Goal: Task Accomplishment & Management: Manage account settings

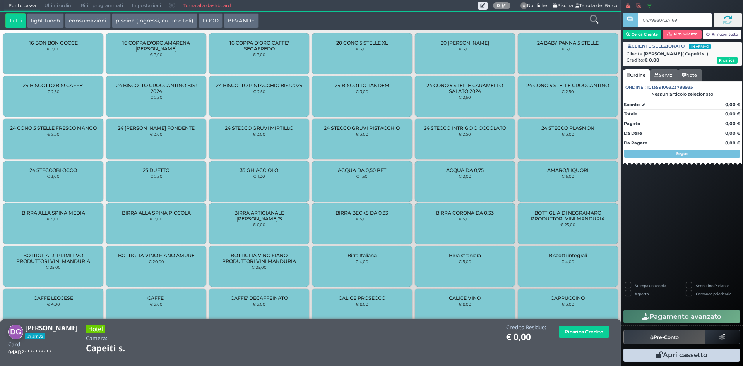
type input "04A9930A3A1695"
type input "049A9E0A3A1695"
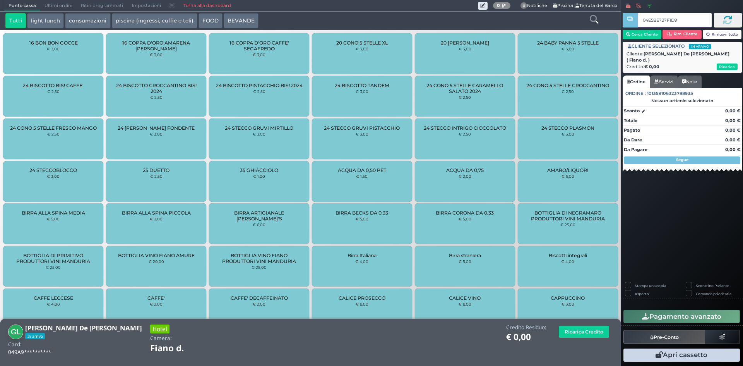
type input "04E5BE727F1D90"
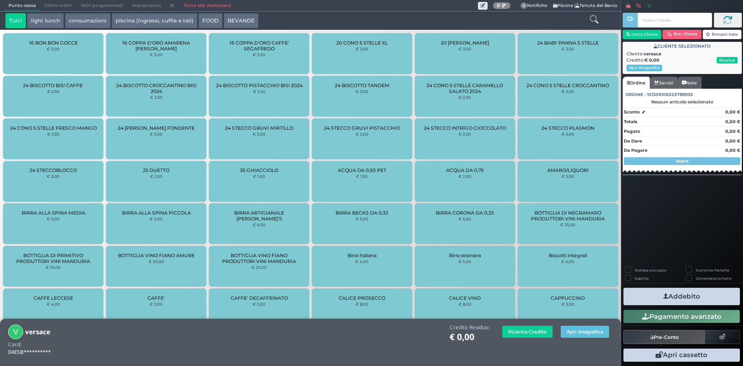
click at [124, 16] on button "piscina (ingressi, cuffie e teli)" at bounding box center [155, 20] width 86 height 15
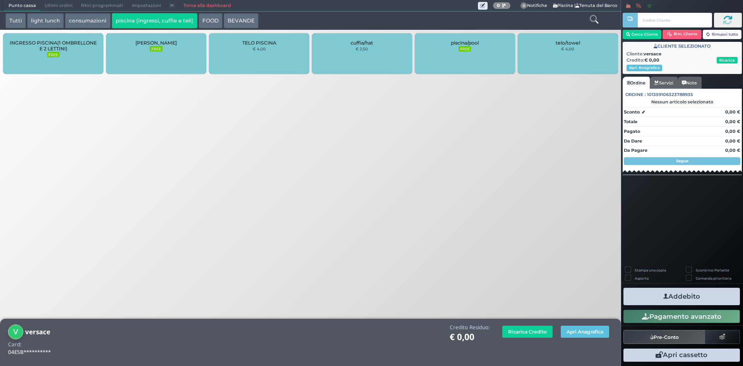
click at [63, 45] on span "INGRESSO PISCINA(1 OMBRELLONE E 2 LETTINI)" at bounding box center [53, 46] width 87 height 12
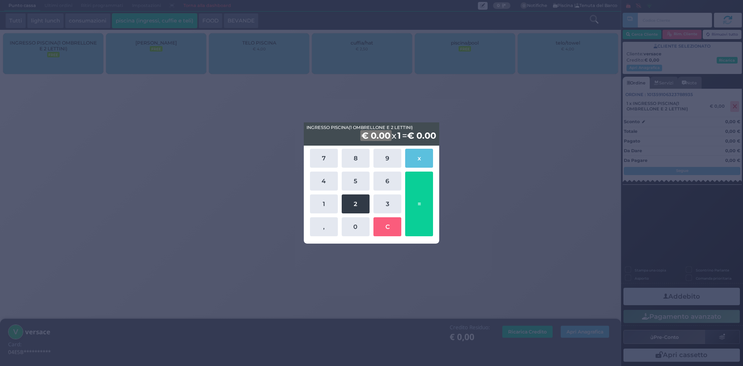
drag, startPoint x: 355, startPoint y: 201, endPoint x: 354, endPoint y: 210, distance: 8.6
click at [356, 202] on button "2" at bounding box center [356, 203] width 28 height 19
click at [347, 223] on button "0" at bounding box center [356, 226] width 28 height 19
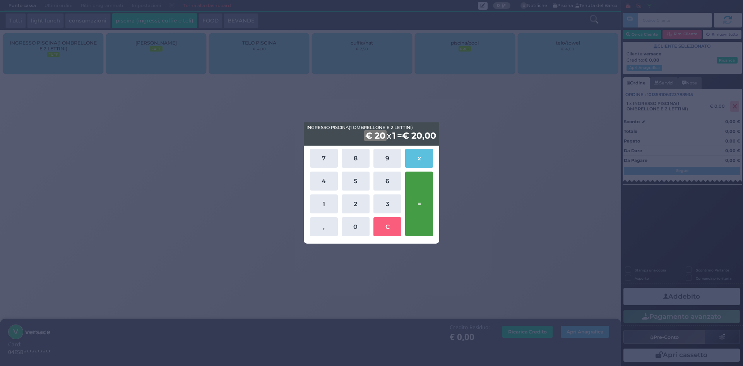
click at [422, 201] on button "=" at bounding box center [419, 204] width 28 height 65
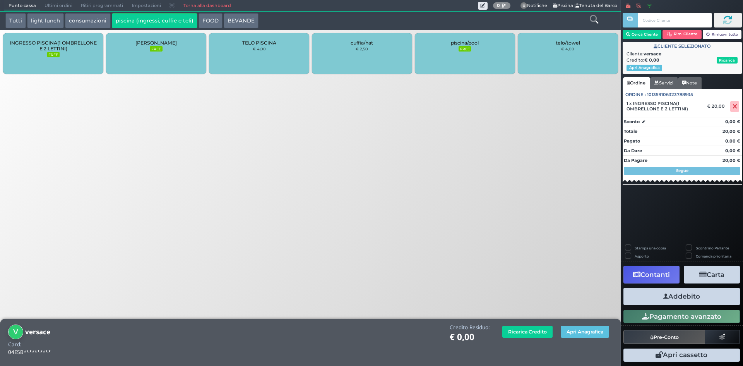
click at [647, 289] on button "Addebito" at bounding box center [682, 296] width 117 height 17
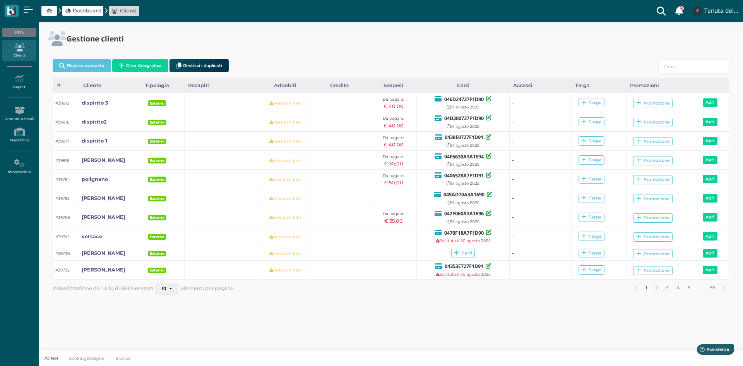
click at [88, 14] on span "Dashboard" at bounding box center [87, 10] width 28 height 7
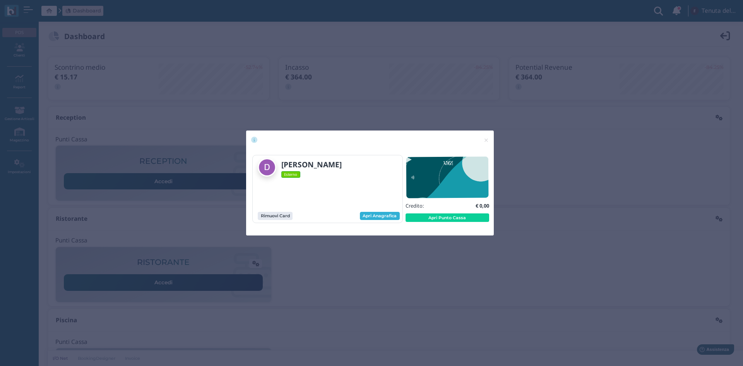
click at [390, 216] on link "Apri Anagrafica" at bounding box center [380, 216] width 40 height 9
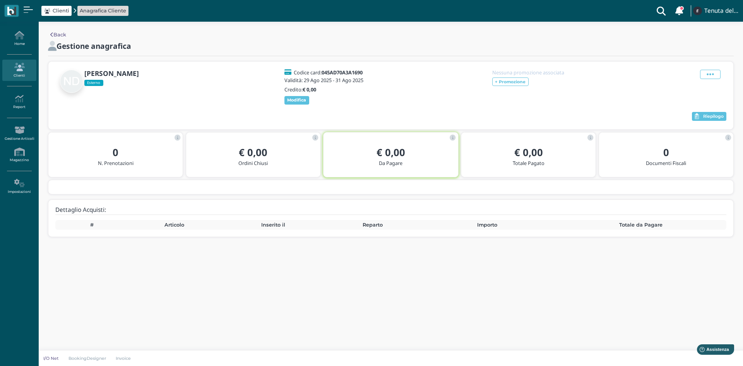
drag, startPoint x: 707, startPoint y: 72, endPoint x: 690, endPoint y: 108, distance: 39.7
click at [707, 72] on icon at bounding box center [710, 74] width 7 height 9
click at [681, 118] on span "Elimina" at bounding box center [686, 116] width 20 height 7
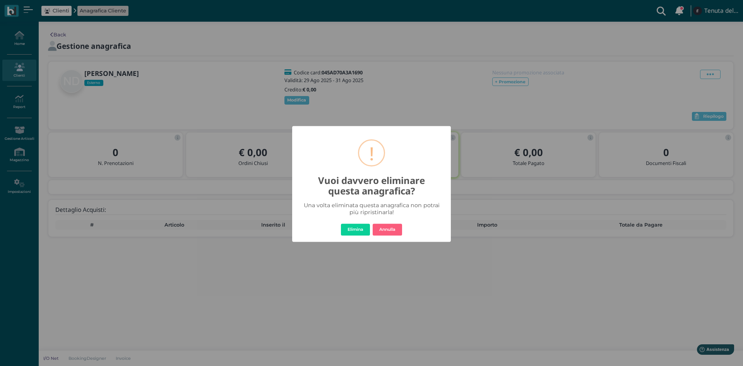
click at [353, 228] on button "Elimina" at bounding box center [355, 229] width 29 height 12
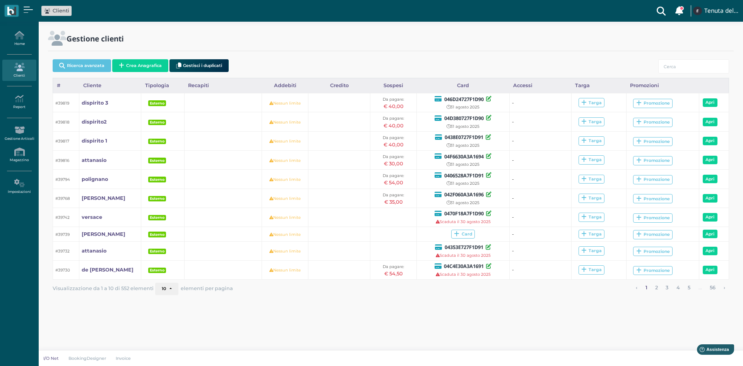
click at [152, 59] on div "Ricerca avanzata Crea Anagrafica Gestisci i duplicati" at bounding box center [391, 67] width 677 height 22
click at [152, 62] on button "Crea Anagrafica" at bounding box center [140, 65] width 56 height 13
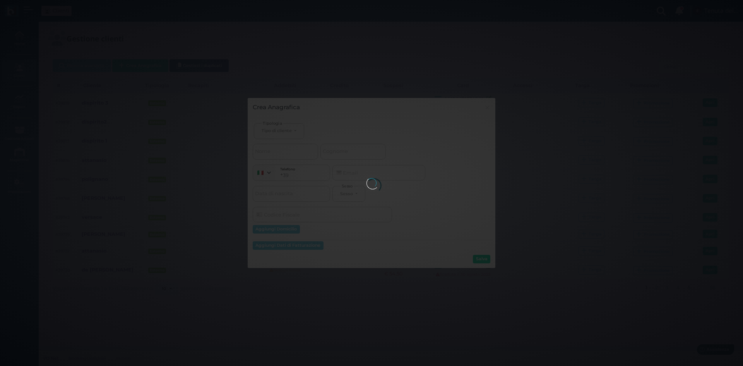
select select
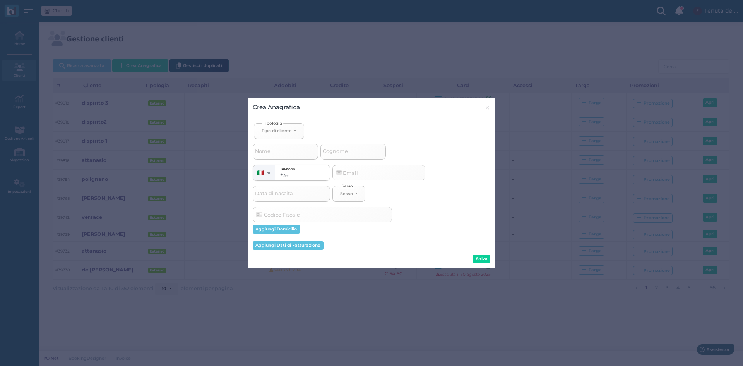
click at [112, 59] on button "Crea Anagrafica" at bounding box center [140, 65] width 56 height 13
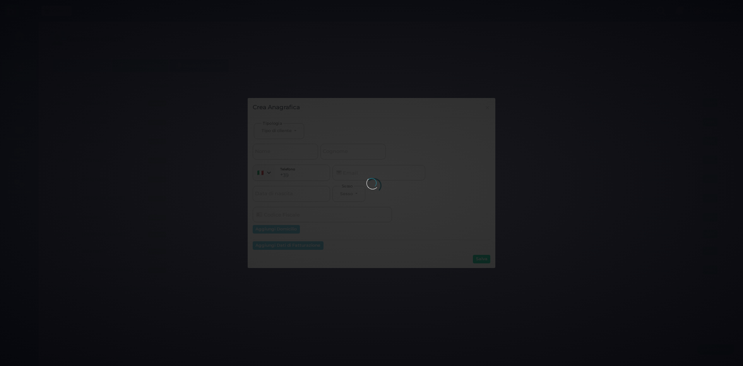
select select
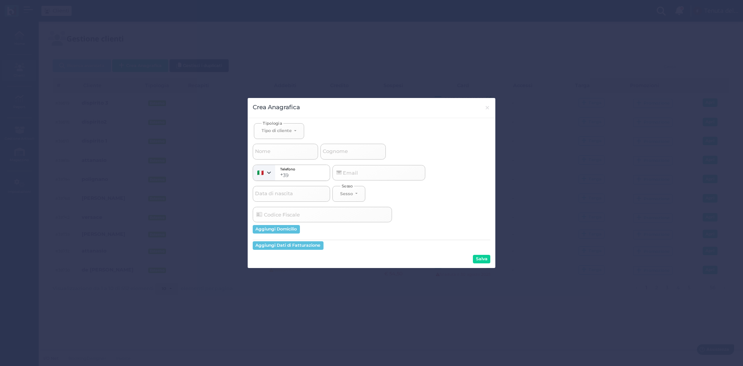
click at [344, 153] on span "Cognome" at bounding box center [335, 152] width 27 height 10
click at [344, 153] on input "Cognome" at bounding box center [353, 151] width 65 height 15
select select
type input "v"
select select
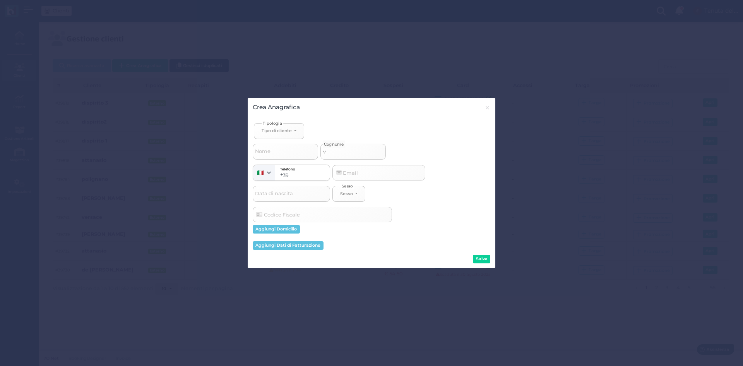
select select
type input "ve"
select select
type input "ver"
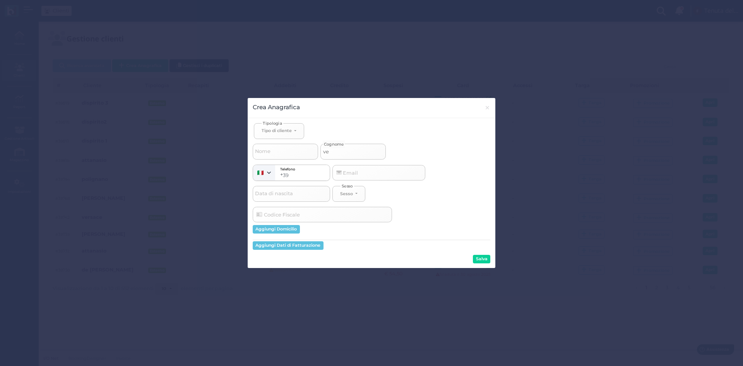
select select
type input "vers"
select select
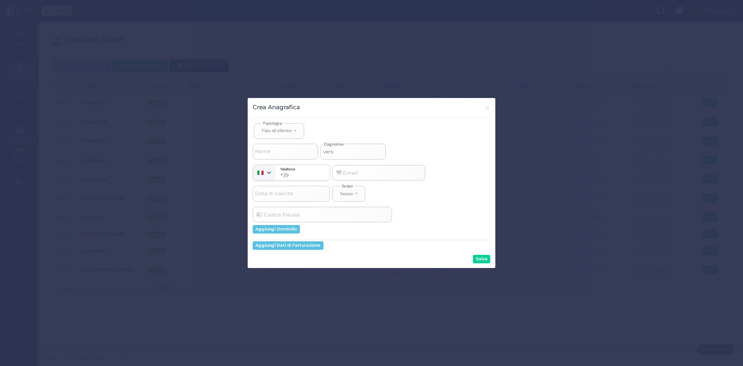
type input "versa"
select select
type input "versac"
select select
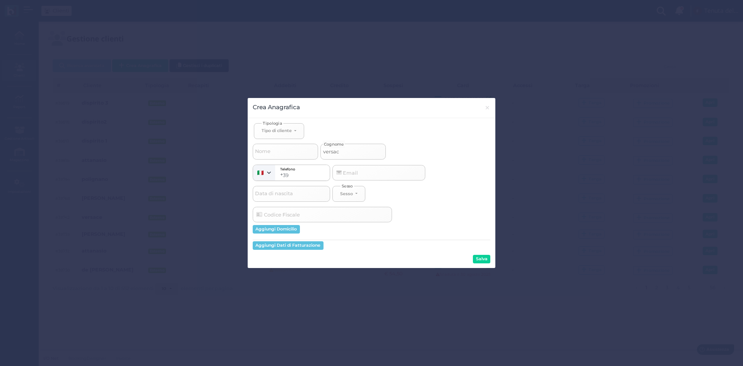
select select
type input "versace"
select select
type input "versace"
click at [482, 259] on button "Salva" at bounding box center [481, 259] width 17 height 9
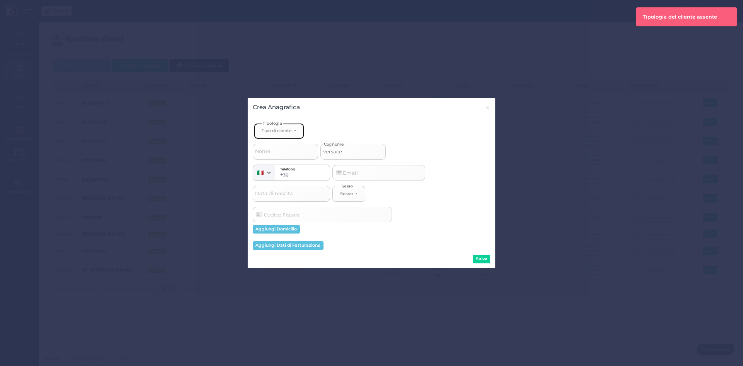
click at [290, 136] on button "Tipo di cliente" at bounding box center [279, 131] width 50 height 16
click at [291, 155] on link "Esterno" at bounding box center [291, 156] width 75 height 9
select select "[object Object]"
select select
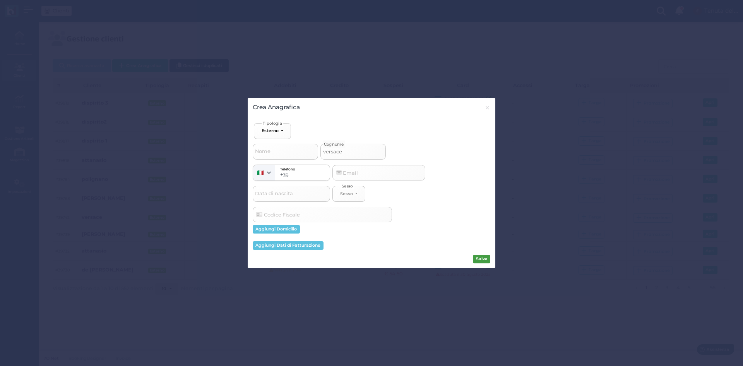
click at [479, 259] on button "Salva" at bounding box center [481, 259] width 17 height 9
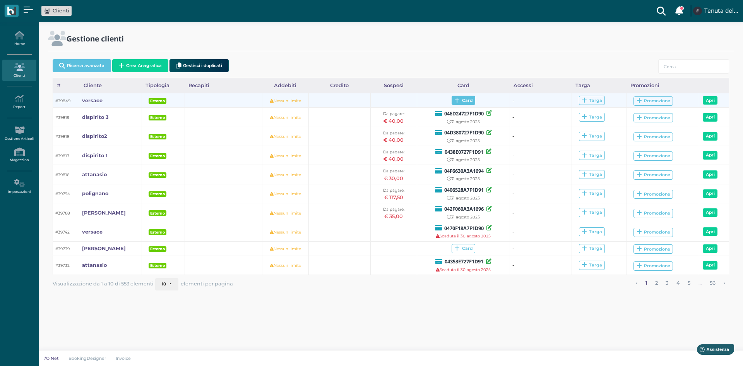
click at [464, 101] on span "Card" at bounding box center [464, 100] width 24 height 9
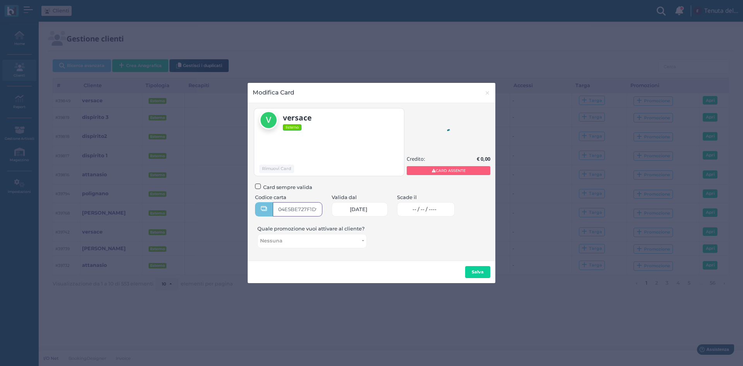
type input "04E5BE727F1D90"
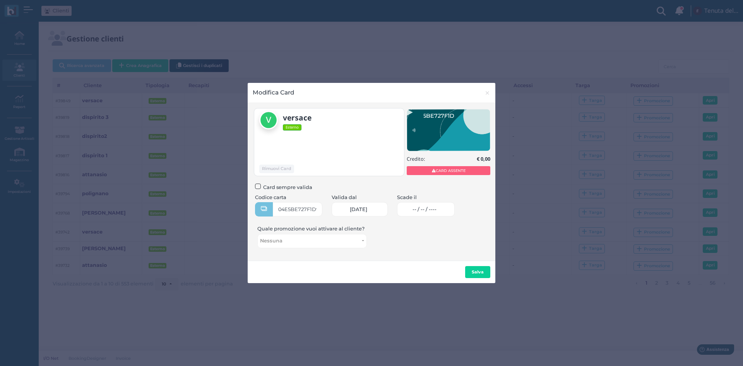
click at [381, 209] on link "30/08/2025" at bounding box center [360, 209] width 57 height 14
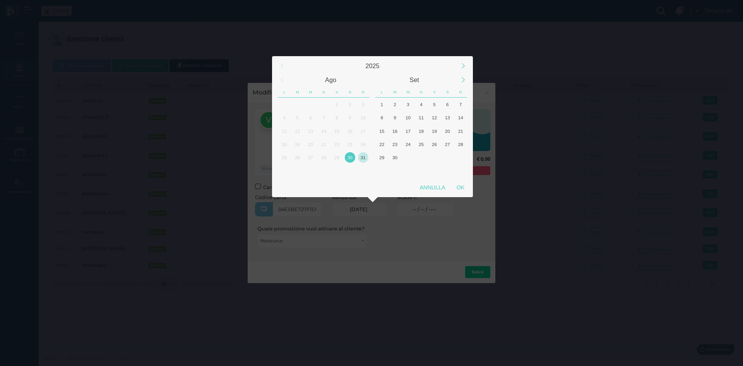
click at [359, 160] on div "31" at bounding box center [363, 157] width 10 height 10
click at [457, 182] on div "OK" at bounding box center [460, 187] width 19 height 14
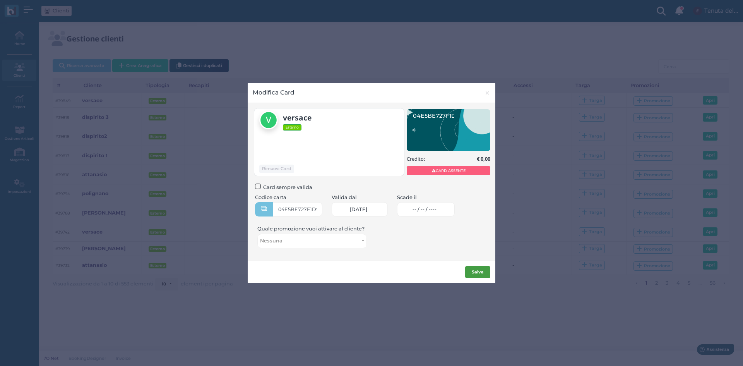
scroll to position [0, 32]
click at [351, 208] on span "31/08/2025" at bounding box center [358, 209] width 17 height 6
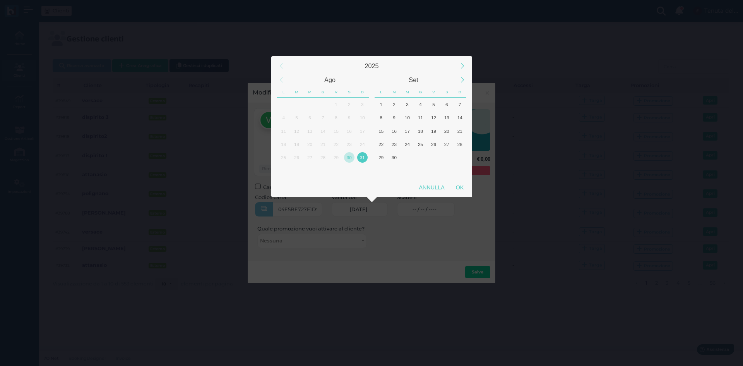
click at [351, 161] on div "30" at bounding box center [349, 157] width 10 height 10
click at [461, 188] on div "OK" at bounding box center [459, 187] width 19 height 14
type input "30/08/2025"
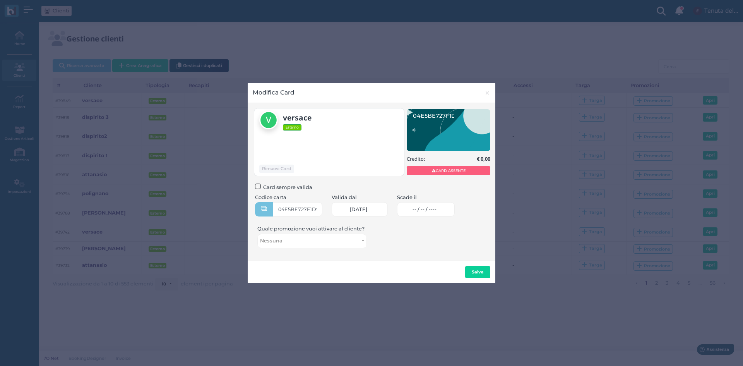
click at [437, 211] on span "-- / -- / ----" at bounding box center [425, 209] width 24 height 6
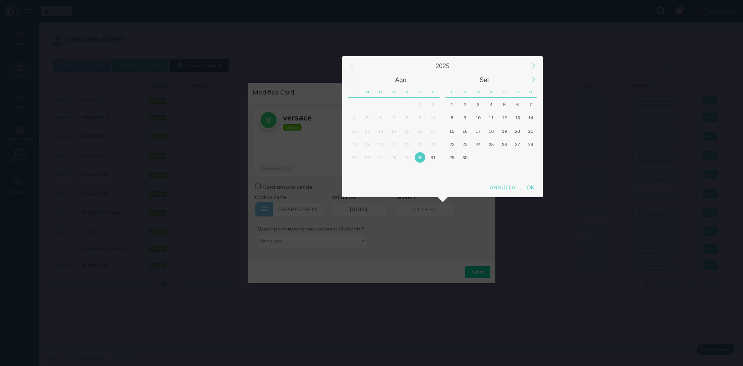
drag, startPoint x: 432, startPoint y: 162, endPoint x: 450, endPoint y: 166, distance: 18.4
click at [432, 161] on div "31" at bounding box center [433, 157] width 10 height 10
click at [529, 181] on div "OK" at bounding box center [530, 187] width 19 height 14
type input "31/08/2025"
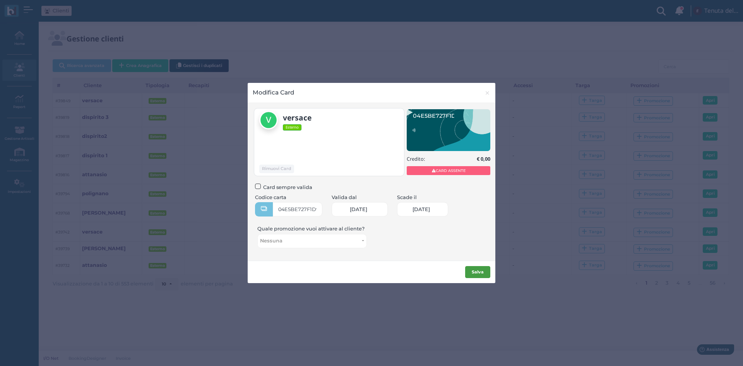
click at [487, 269] on button "Salva" at bounding box center [477, 272] width 25 height 12
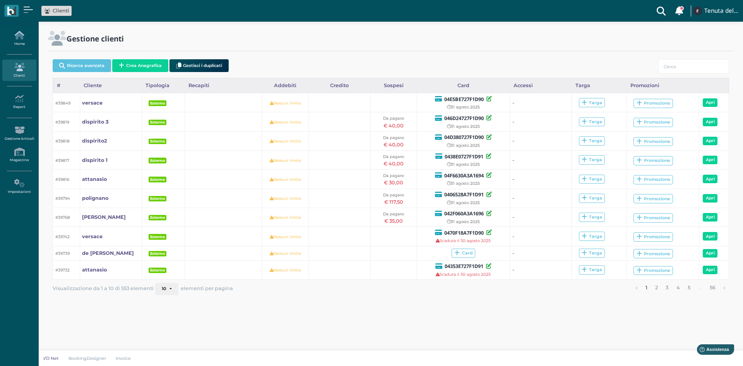
click at [13, 37] on icon at bounding box center [19, 35] width 34 height 9
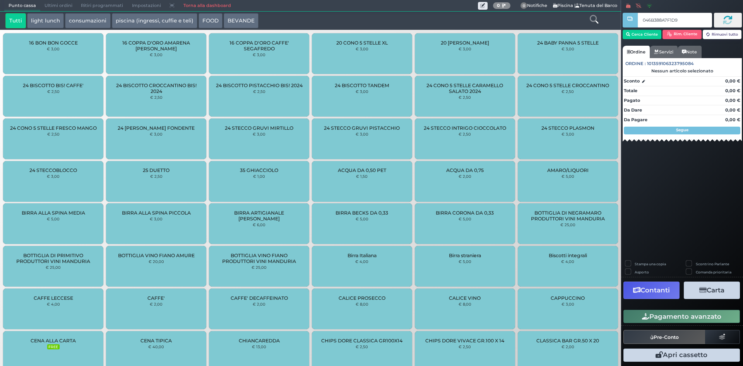
type input "046B388A7F1D94"
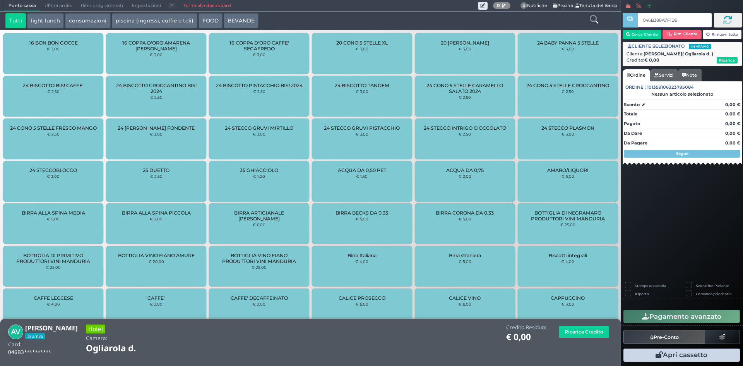
type input "046B388A7F1D94"
click at [598, 19] on icon at bounding box center [594, 19] width 9 height 9
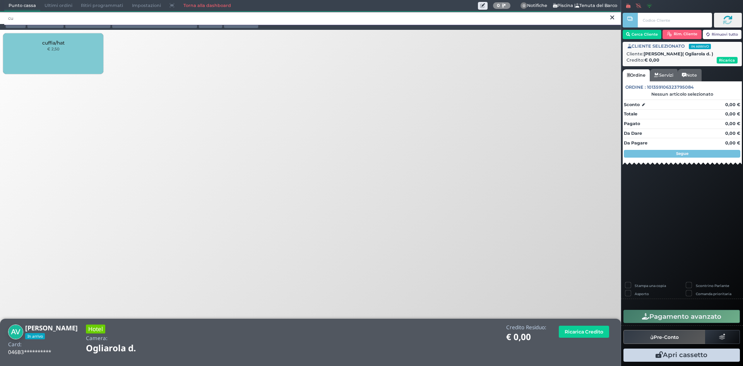
type input "cu"
click at [70, 47] on div "cuffia/hat € 2,50" at bounding box center [53, 53] width 100 height 41
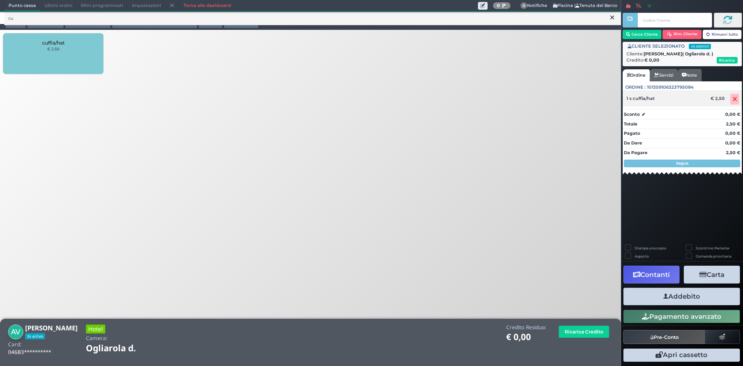
click at [635, 99] on span "1 x cuffia/hat" at bounding box center [641, 98] width 28 height 5
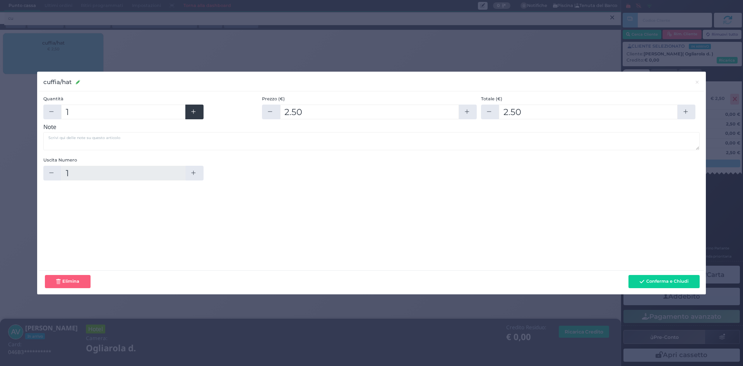
click at [202, 114] on button "button" at bounding box center [194, 112] width 18 height 15
type input "2"
type input "5"
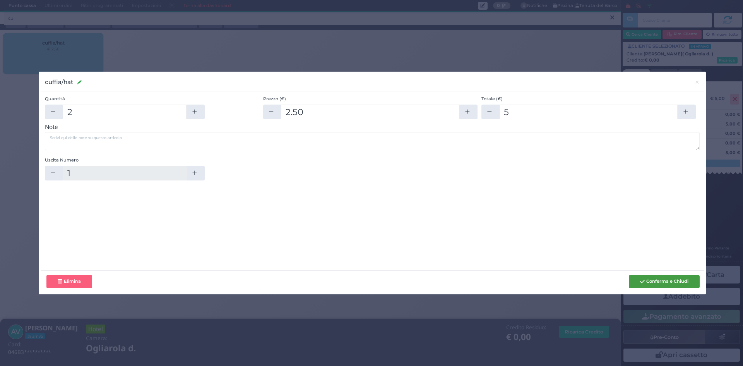
click at [648, 282] on button "Conferma e Chiudi" at bounding box center [664, 281] width 71 height 13
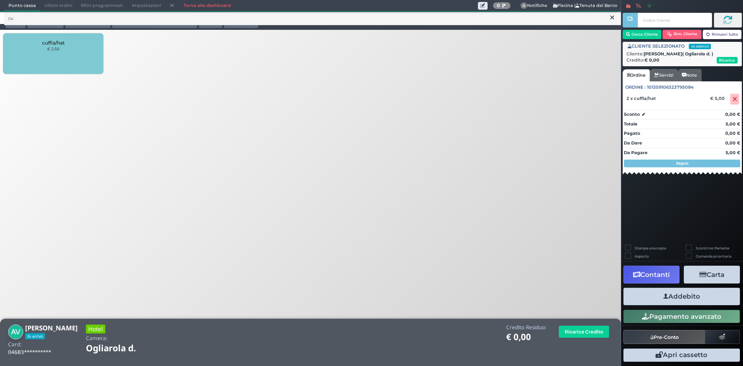
click at [669, 293] on button "Addebito" at bounding box center [682, 296] width 117 height 17
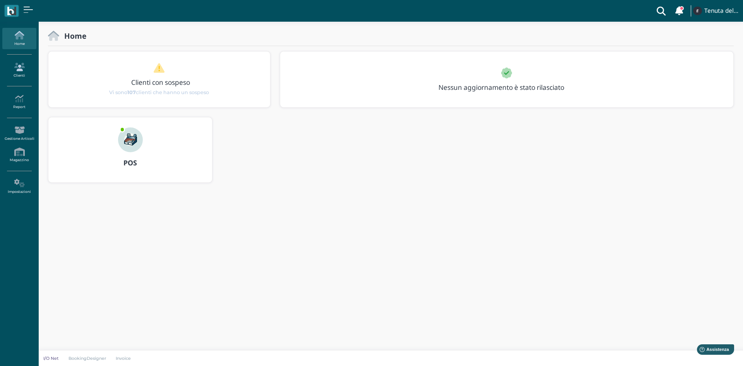
click at [22, 70] on icon at bounding box center [19, 67] width 34 height 9
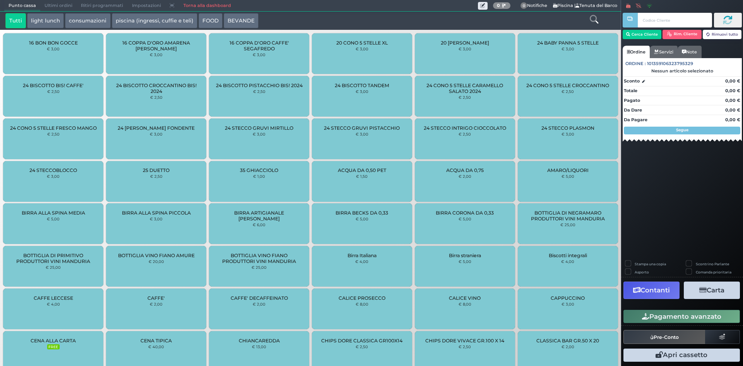
click at [193, 5] on link "Torna alla dashboard" at bounding box center [207, 5] width 56 height 11
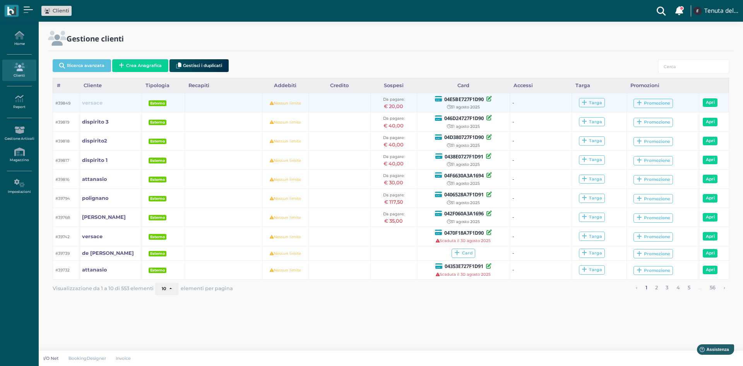
click at [91, 105] on b "versace" at bounding box center [92, 103] width 21 height 6
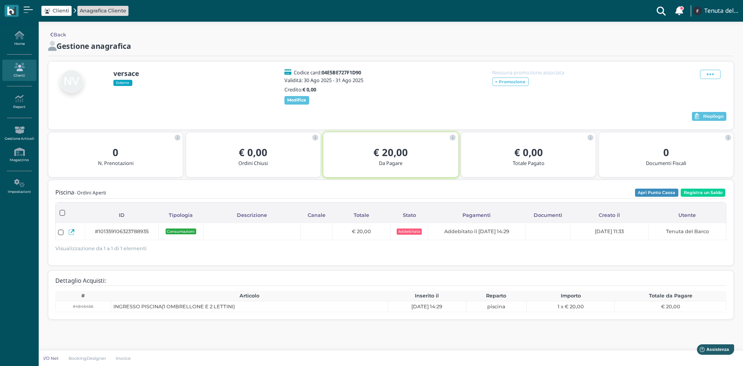
click at [400, 156] on b "€ 20,00" at bounding box center [391, 153] width 34 height 14
click at [659, 192] on div "Piscina - Ordini Aperti Apri Punto Cassa Registra un Saldo Caricamento in corso…" at bounding box center [390, 222] width 671 height 71
click at [659, 197] on button "Apri Punto Cassa" at bounding box center [656, 193] width 43 height 9
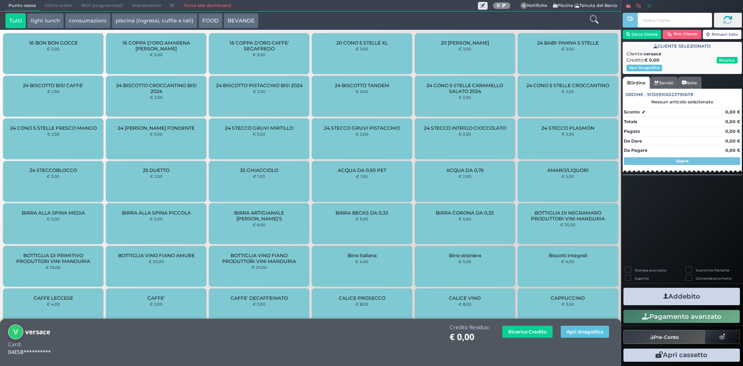
click at [52, 7] on span "Ultimi ordini" at bounding box center [58, 5] width 36 height 11
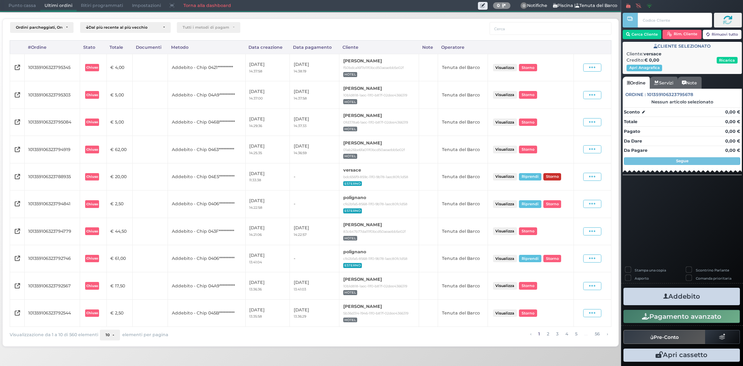
click at [556, 175] on button "Storno" at bounding box center [553, 176] width 18 height 7
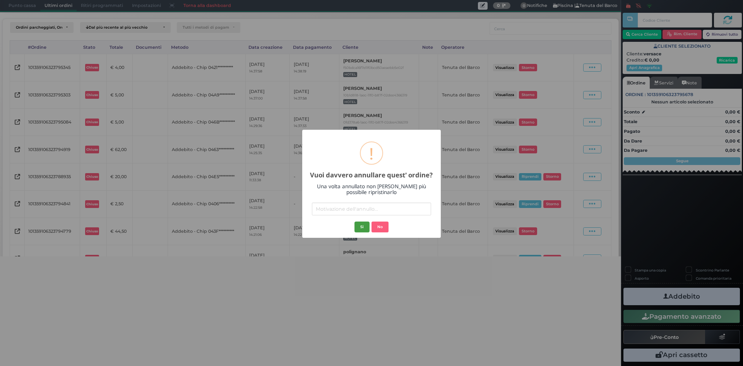
click at [361, 225] on button "Si" at bounding box center [362, 226] width 15 height 11
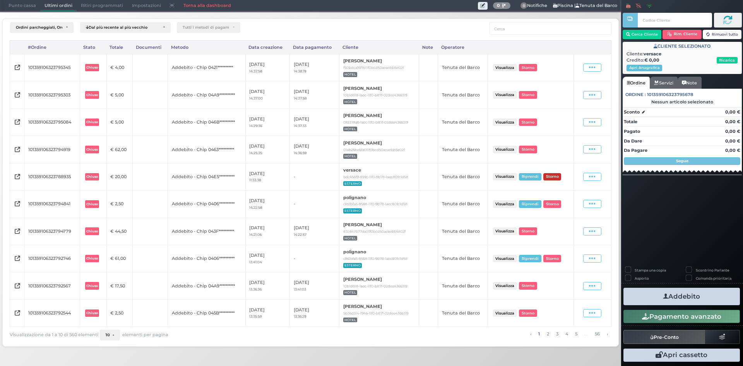
click at [554, 177] on button "Storno" at bounding box center [553, 176] width 18 height 7
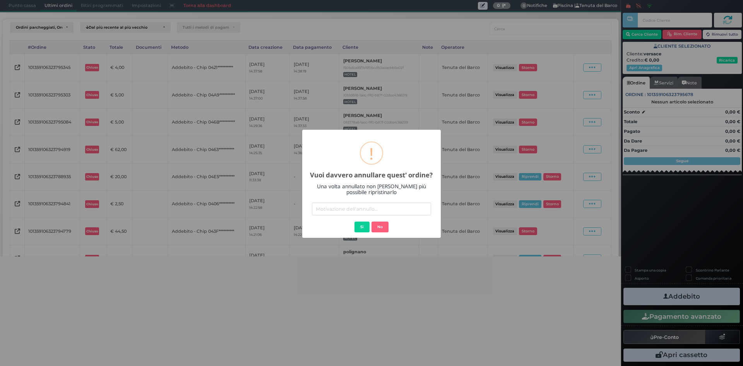
click at [372, 213] on input "text" at bounding box center [371, 208] width 119 height 13
click at [343, 212] on input "text" at bounding box center [371, 208] width 119 height 13
click at [335, 225] on div "× ! Vuoi davvero annullare quest' ordine? Una volta annullato non sarà più poss…" at bounding box center [371, 184] width 139 height 108
click at [343, 212] on input "text" at bounding box center [371, 208] width 119 height 13
type input "errore"
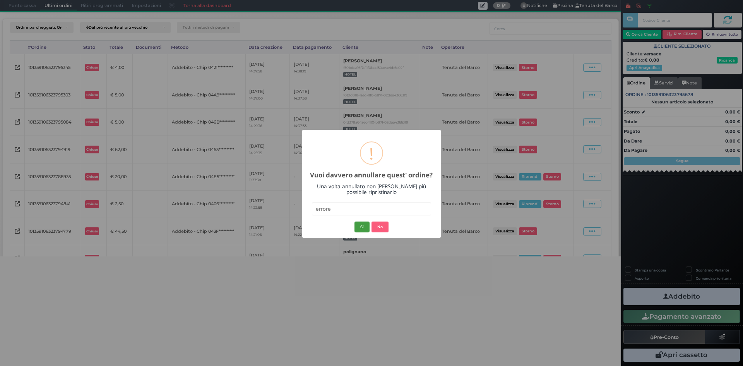
click at [364, 229] on button "Si" at bounding box center [362, 226] width 15 height 11
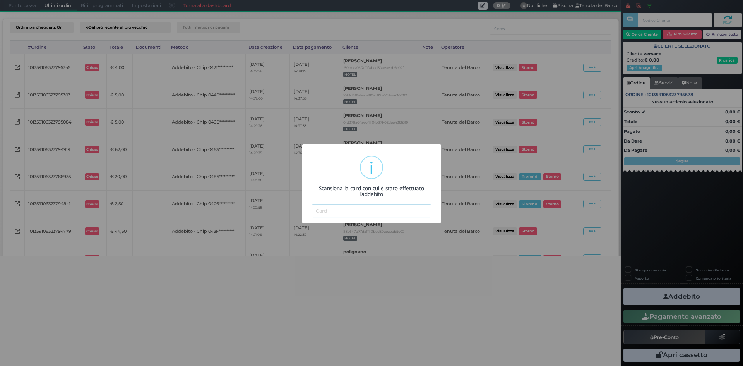
click at [375, 211] on input "text" at bounding box center [371, 210] width 119 height 13
paste input "04E5BE727F1D90"
type input "04E5BE727F1D90"
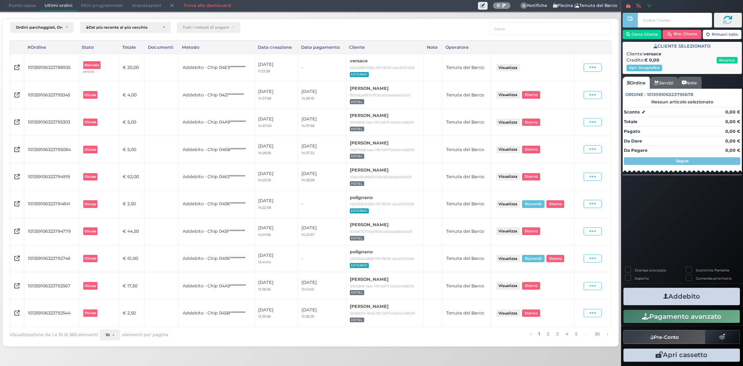
click at [200, 2] on link "Torna alla dashboard" at bounding box center [207, 5] width 56 height 11
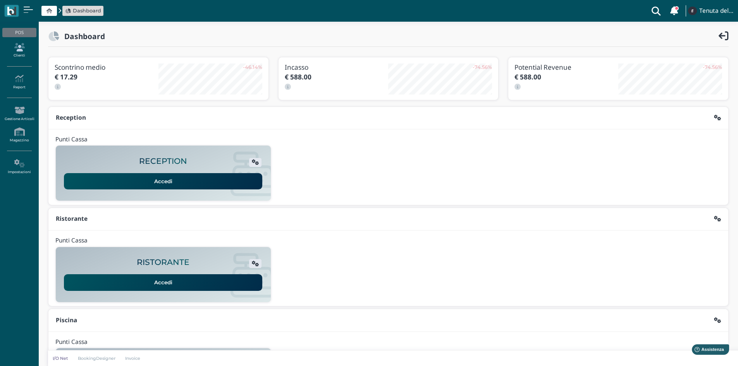
click at [18, 48] on icon at bounding box center [19, 47] width 34 height 9
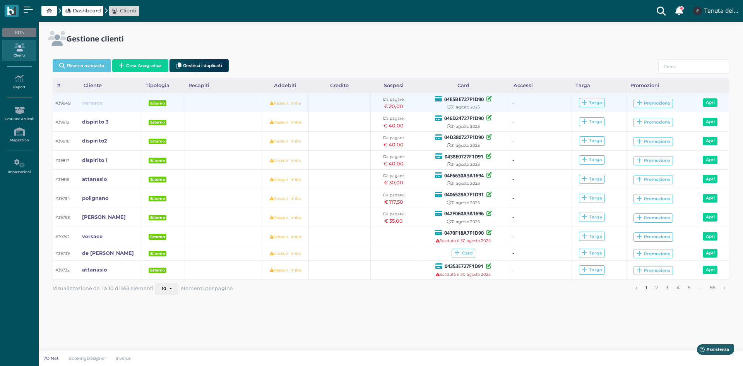
click at [90, 102] on b "versace" at bounding box center [92, 103] width 21 height 6
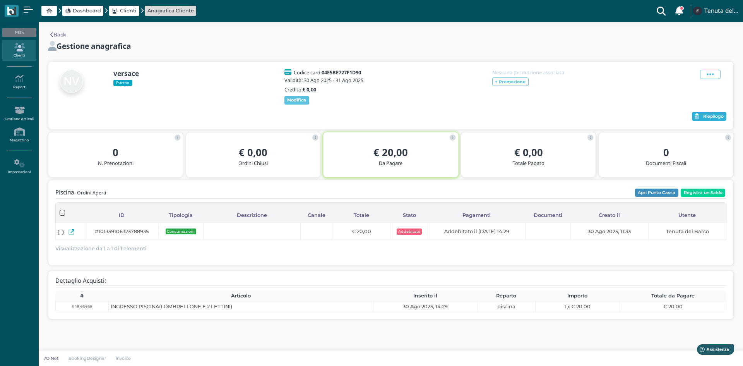
click at [713, 119] on span "Riepilogo" at bounding box center [713, 116] width 21 height 5
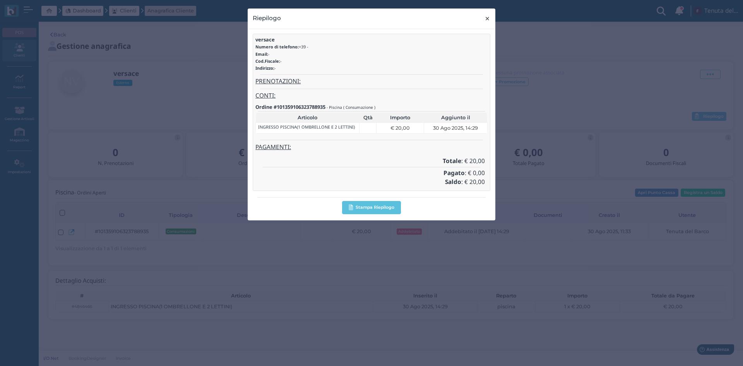
click at [487, 20] on span "×" at bounding box center [488, 19] width 6 height 10
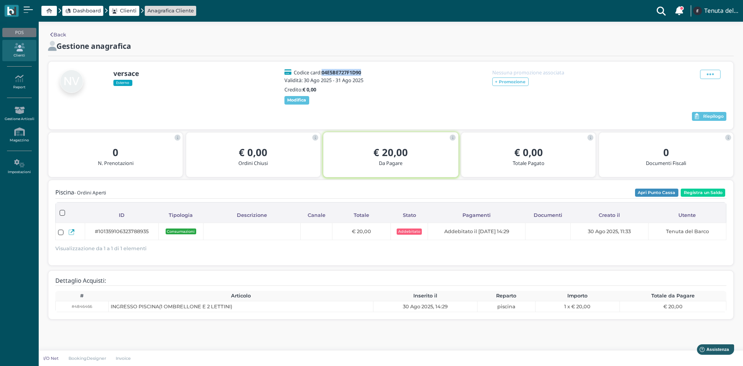
drag, startPoint x: 365, startPoint y: 72, endPoint x: 324, endPoint y: 75, distance: 41.1
click at [324, 75] on div "Codice card: 04E5BE727F1D90" at bounding box center [325, 72] width 81 height 5
copy b "04E5BE727F1D90"
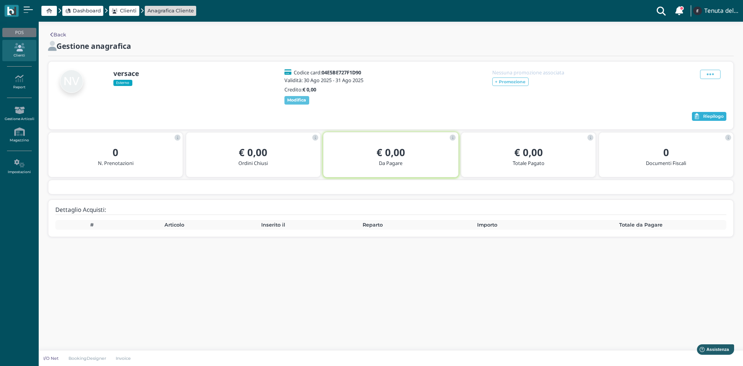
click at [716, 119] on span "Riepilogo" at bounding box center [713, 116] width 21 height 5
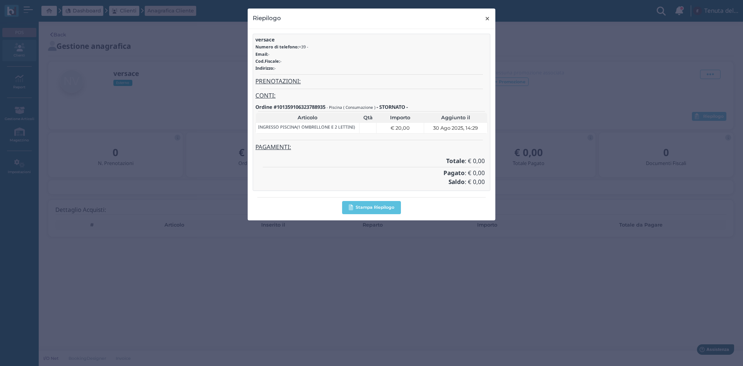
click at [487, 22] on span "×" at bounding box center [488, 19] width 6 height 10
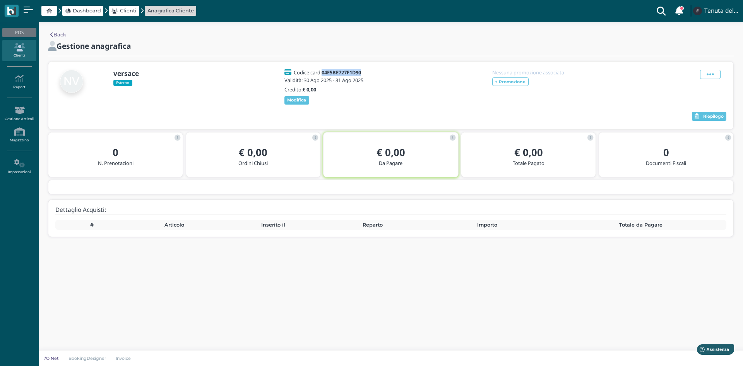
drag, startPoint x: 365, startPoint y: 72, endPoint x: 325, endPoint y: 74, distance: 40.7
click at [325, 74] on div "Codice card: 04E5BE727F1D90" at bounding box center [325, 72] width 81 height 5
copy b "04E5BE727F1D90"
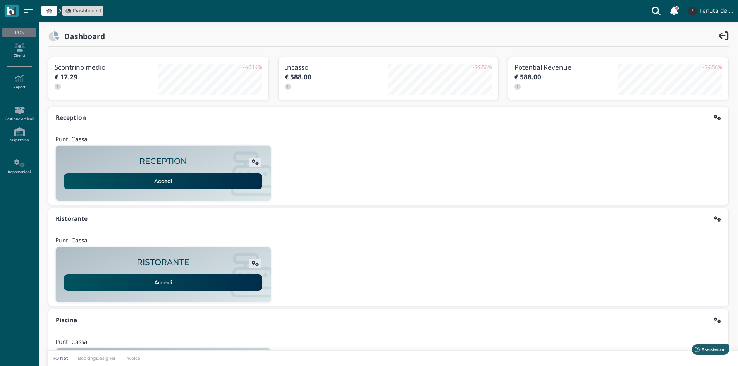
scroll to position [63, 0]
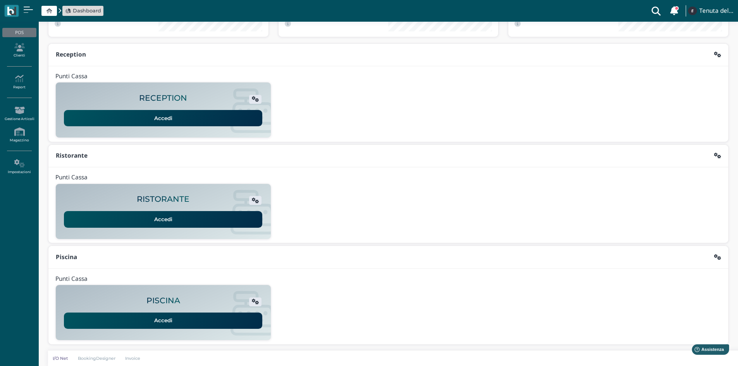
click at [153, 317] on link "Accedi" at bounding box center [163, 320] width 198 height 16
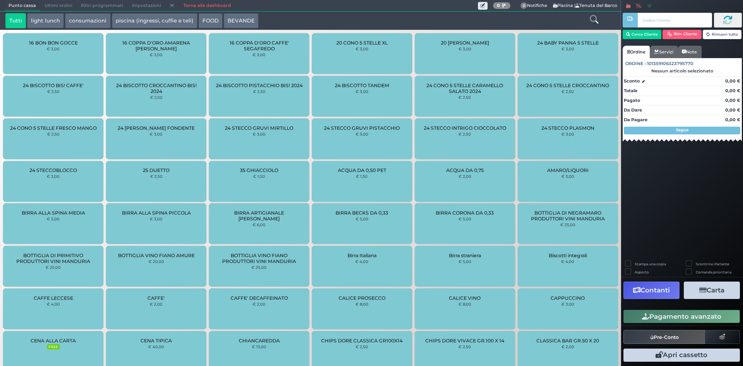
click at [654, 16] on input "text" at bounding box center [675, 20] width 74 height 15
type input "04E5BE727F1D90"
click at [642, 33] on button "Cerca Cliente" at bounding box center [642, 34] width 39 height 9
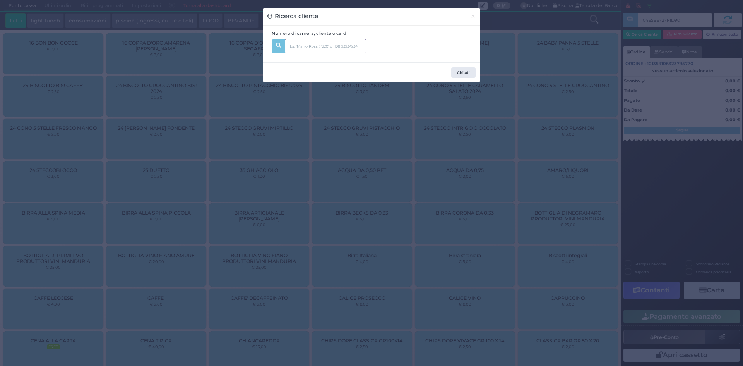
drag, startPoint x: 347, startPoint y: 54, endPoint x: 339, endPoint y: 46, distance: 11.2
click at [345, 50] on input "text" at bounding box center [325, 46] width 81 height 15
click at [338, 45] on input "text" at bounding box center [325, 46] width 81 height 15
paste input "04E5BE727F1D90"
type input "04E5BE727F1D90"
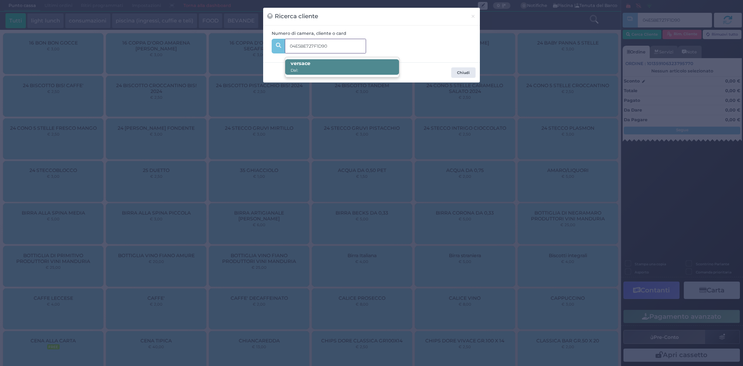
click at [302, 72] on span "versace Dal:" at bounding box center [341, 66] width 113 height 15
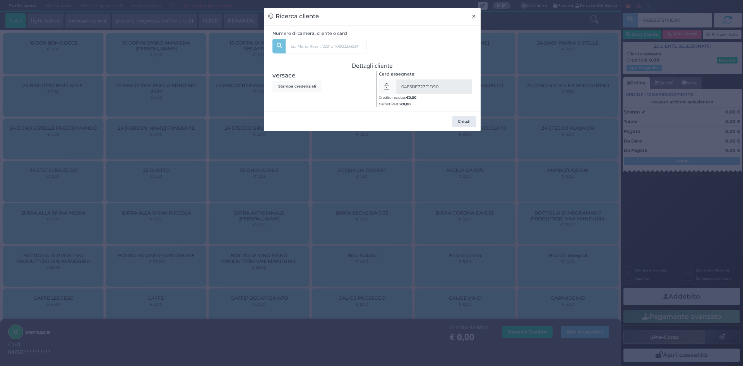
click at [471, 15] on button "×" at bounding box center [474, 16] width 14 height 17
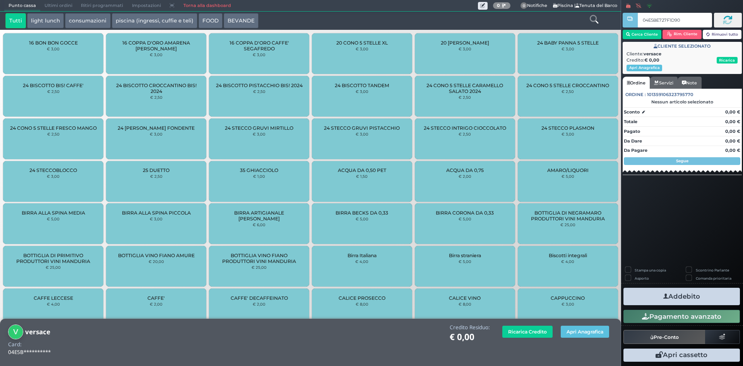
click at [592, 21] on icon at bounding box center [594, 19] width 9 height 9
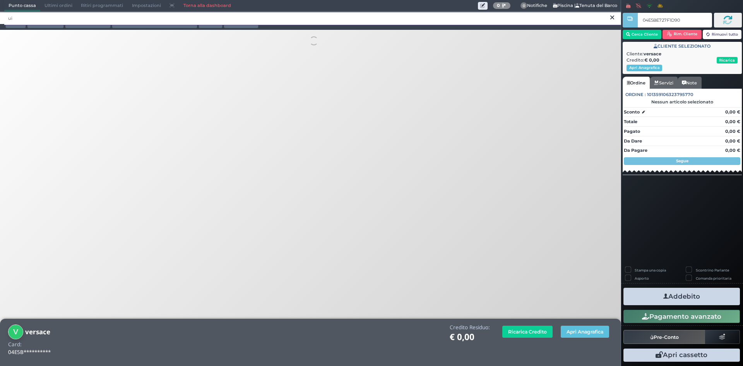
type input "u"
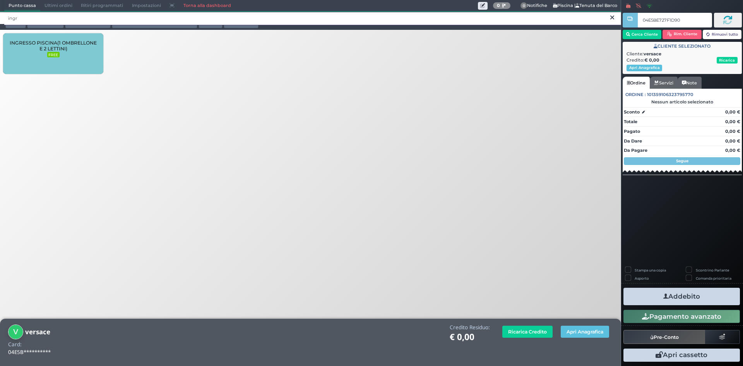
type input "ingr"
click at [79, 68] on div "INGRESSO PISCINA(1 OMBRELLONE E 2 LETTINI) FREE" at bounding box center [53, 53] width 100 height 41
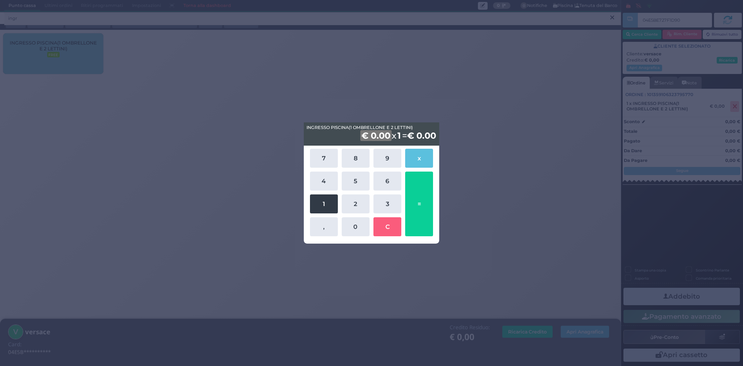
click at [329, 204] on button "1" at bounding box center [324, 203] width 28 height 19
click at [357, 177] on button "5" at bounding box center [356, 181] width 28 height 19
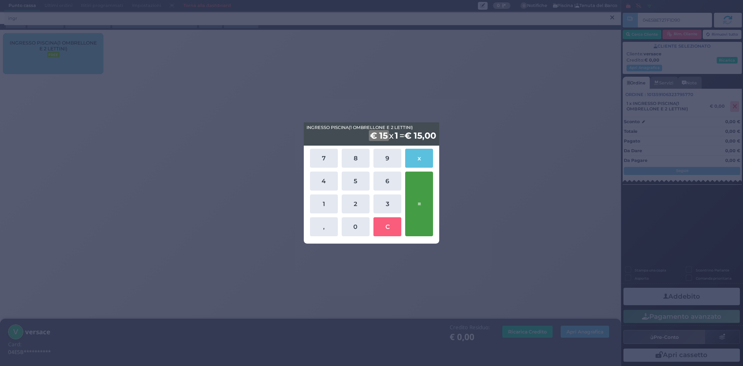
click at [420, 198] on button "=" at bounding box center [419, 204] width 28 height 65
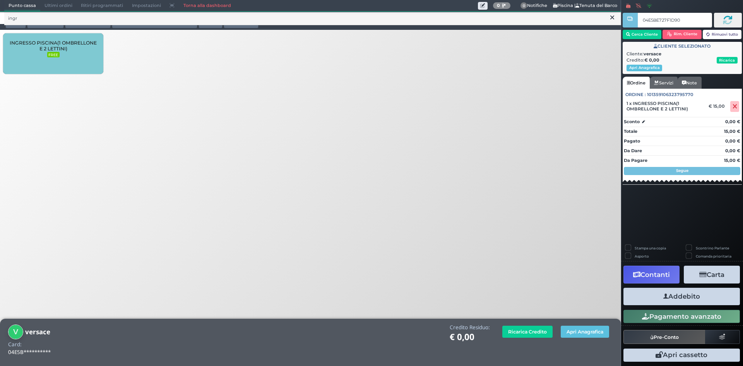
click at [674, 298] on button "Addebito" at bounding box center [682, 296] width 117 height 17
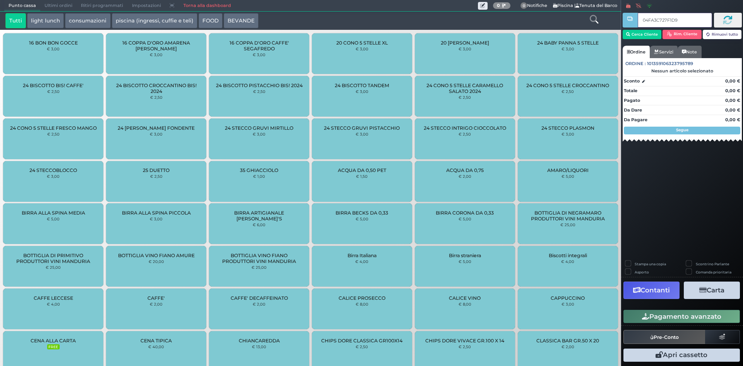
type input "04FA3C727F1D90"
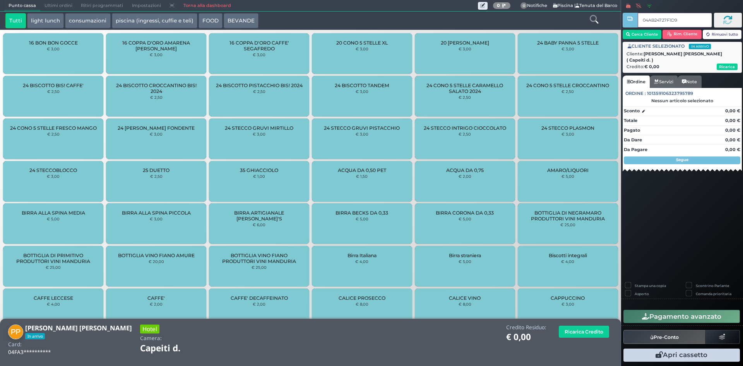
type input "04AB24727F1D90"
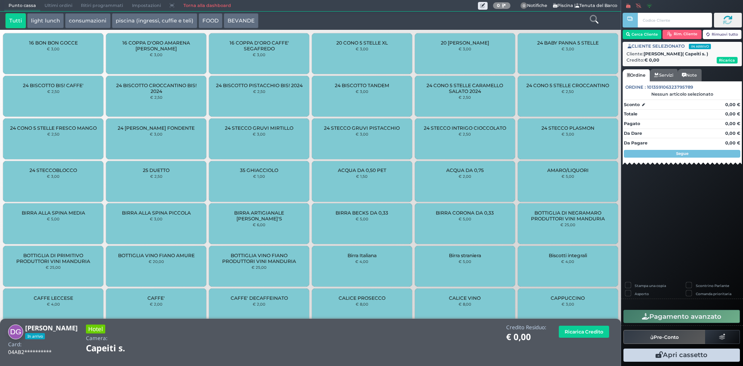
click at [595, 21] on icon at bounding box center [594, 19] width 9 height 9
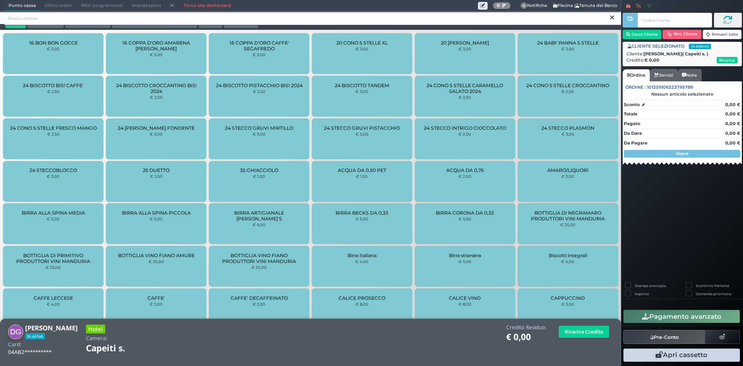
click at [161, 17] on input "search" at bounding box center [312, 19] width 617 height 14
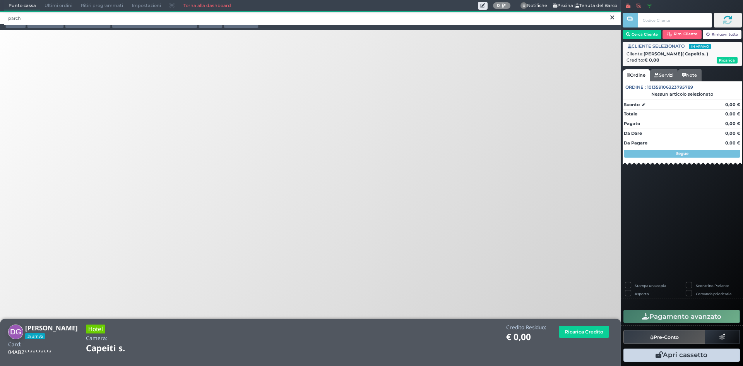
type input "parch"
click at [198, 8] on link "Torna alla dashboard" at bounding box center [207, 5] width 56 height 11
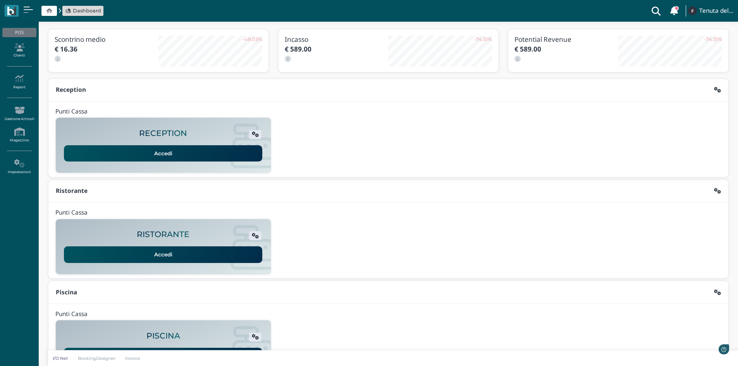
scroll to position [63, 0]
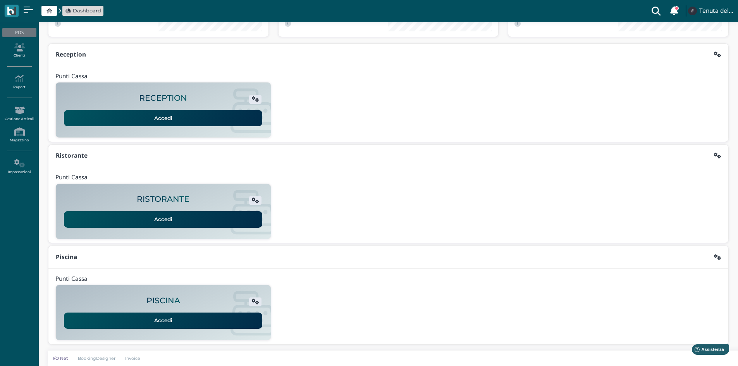
click at [181, 119] on link "Accedi" at bounding box center [163, 118] width 198 height 16
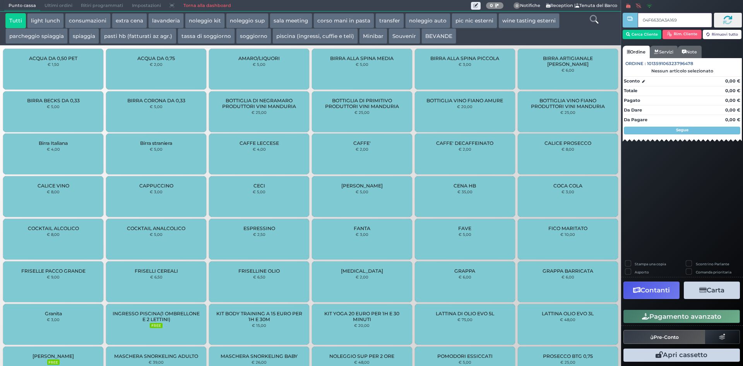
type input "04F6630A3A1694"
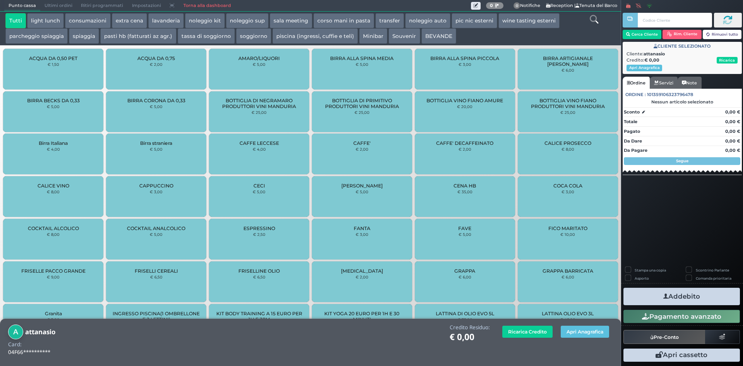
click at [597, 340] on div "Ricarica Credito Apri Anagrafica" at bounding box center [555, 334] width 123 height 20
click at [581, 328] on button "Apri Anagrafica" at bounding box center [585, 332] width 48 height 12
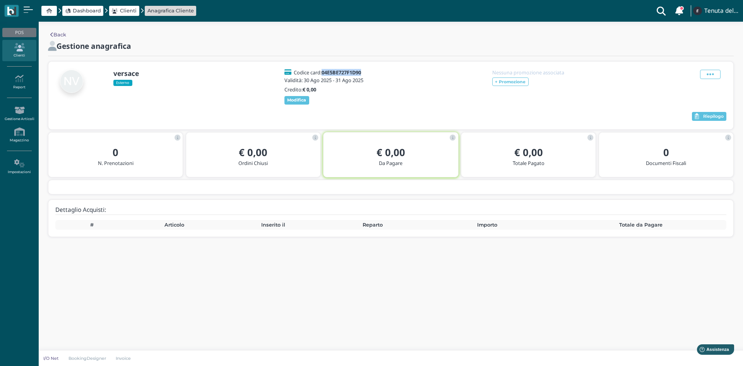
click at [21, 50] on icon at bounding box center [19, 47] width 34 height 9
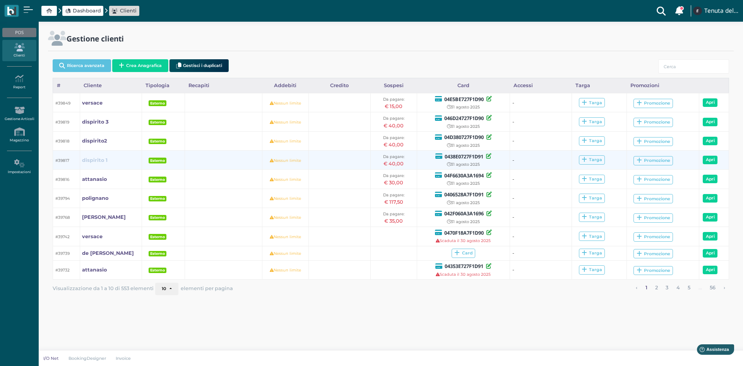
click at [94, 160] on b "dispirito 1" at bounding box center [95, 160] width 26 height 6
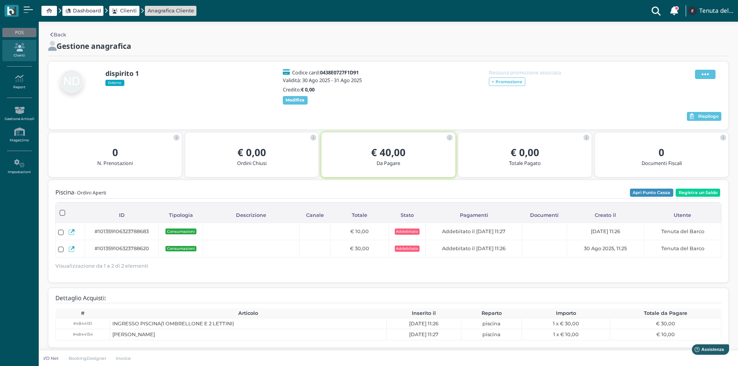
click at [707, 77] on icon at bounding box center [704, 74] width 7 height 9
click at [673, 117] on span "Elimina" at bounding box center [680, 116] width 20 height 7
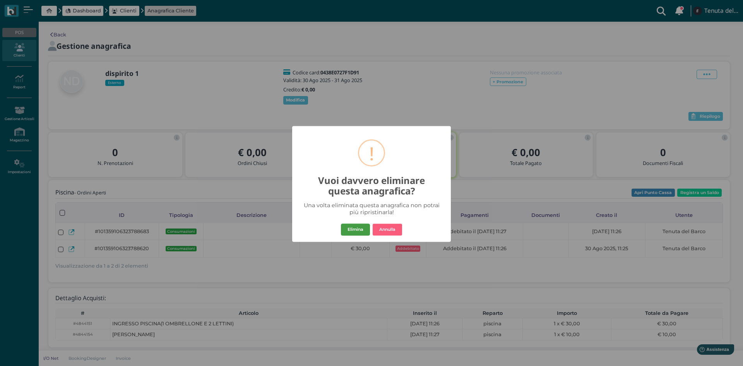
click at [355, 232] on button "Elimina" at bounding box center [355, 229] width 29 height 12
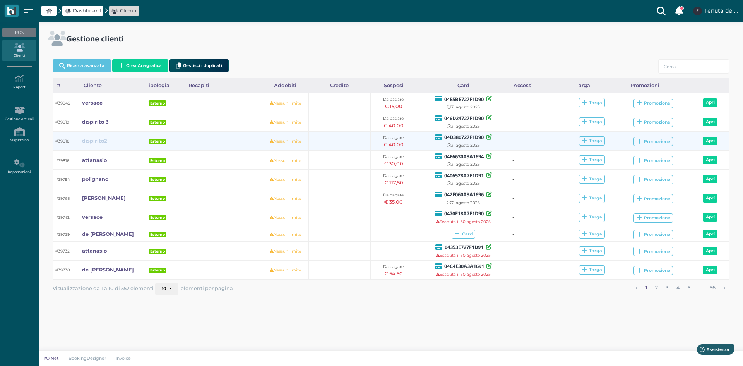
click at [100, 141] on b "dispirito2" at bounding box center [94, 141] width 25 height 6
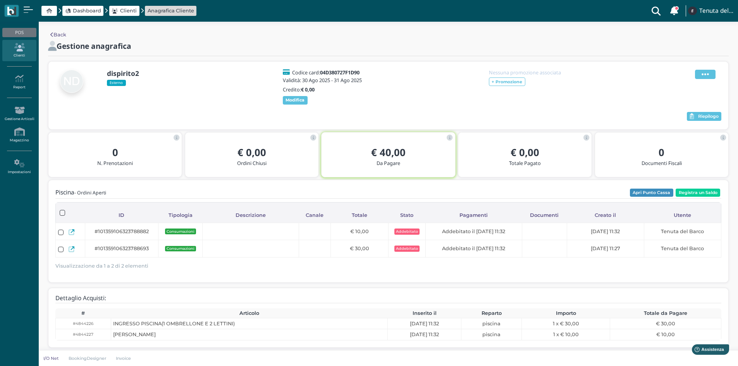
click at [708, 76] on icon at bounding box center [704, 74] width 7 height 9
click at [676, 121] on ul "Modifica Blocca Contatto Elimina" at bounding box center [685, 100] width 50 height 46
click at [707, 76] on icon at bounding box center [704, 74] width 7 height 9
click at [676, 120] on span "Elimina" at bounding box center [680, 116] width 20 height 7
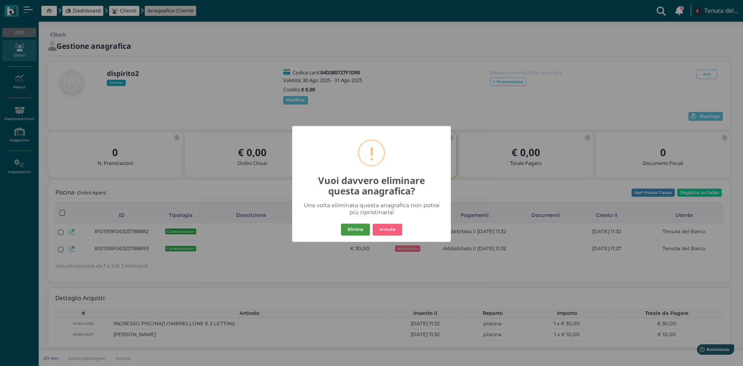
click at [356, 228] on button "Elimina" at bounding box center [355, 229] width 29 height 12
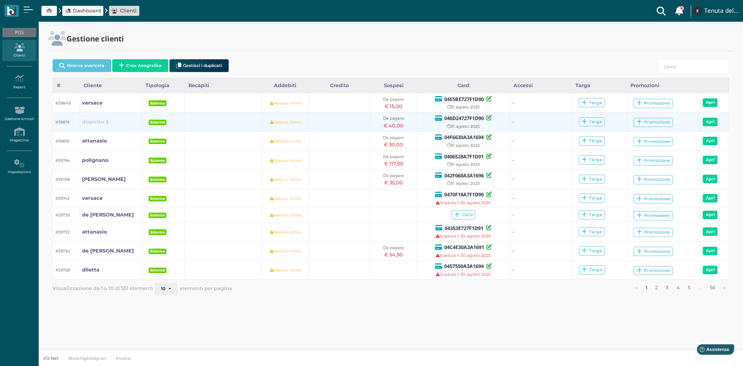
click at [92, 121] on b "dispirito 3" at bounding box center [95, 122] width 27 height 6
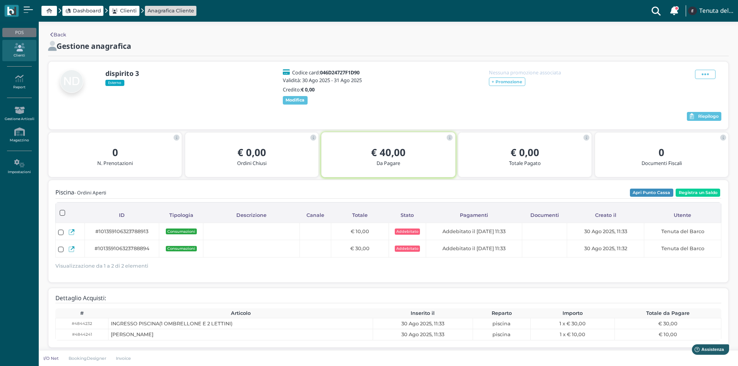
drag, startPoint x: 713, startPoint y: 75, endPoint x: 703, endPoint y: 101, distance: 28.3
click at [713, 75] on span at bounding box center [705, 74] width 21 height 9
click at [673, 118] on span "Elimina" at bounding box center [680, 116] width 20 height 7
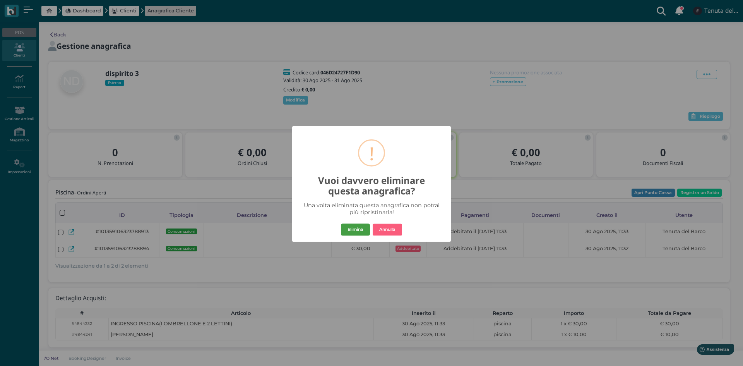
drag, startPoint x: 352, startPoint y: 230, endPoint x: 292, endPoint y: 150, distance: 100.9
click at [352, 230] on button "Elimina" at bounding box center [355, 229] width 29 height 12
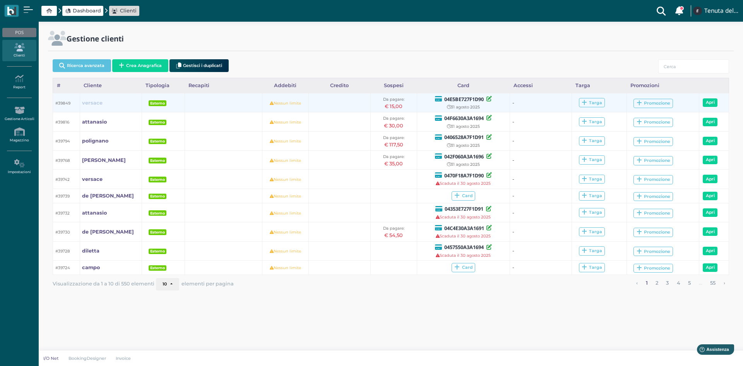
click at [93, 105] on b "versace" at bounding box center [92, 103] width 21 height 6
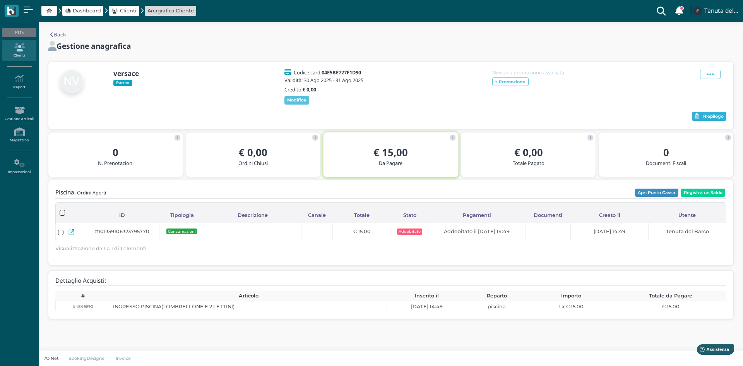
click at [701, 121] on button "Riepilogo" at bounding box center [709, 116] width 34 height 9
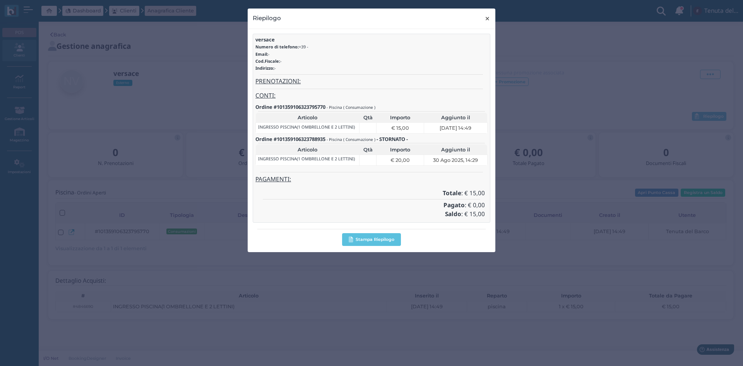
click at [488, 15] on span "×" at bounding box center [488, 19] width 6 height 10
